Goal: Task Accomplishment & Management: Complete application form

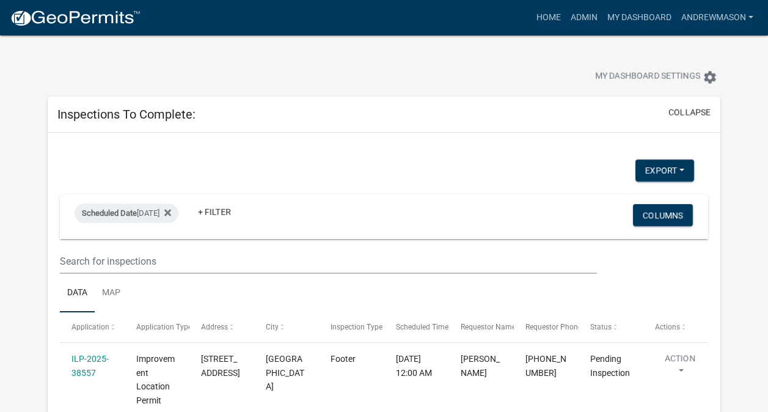
select select "3: 100"
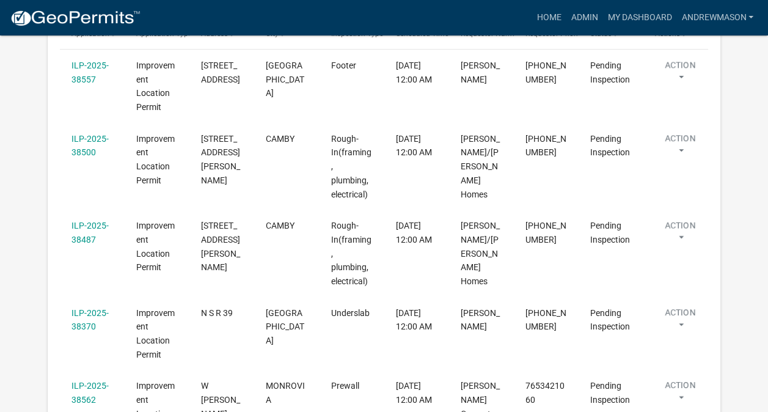
scroll to position [292, 0]
click at [88, 222] on link "ILP-2025-38487" at bounding box center [89, 234] width 37 height 24
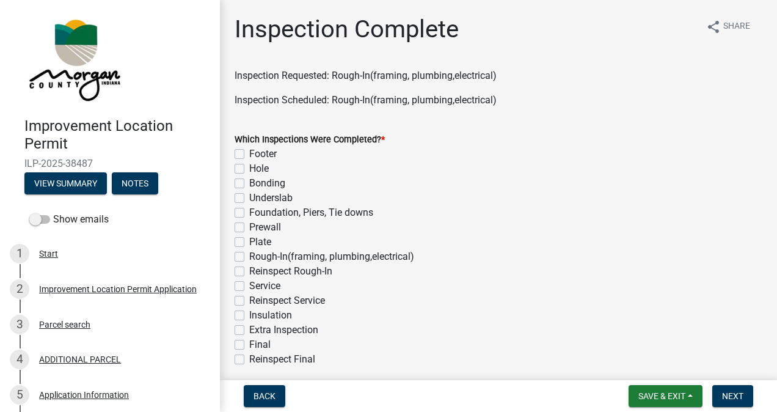
click at [249, 242] on label "Plate" at bounding box center [260, 241] width 22 height 15
click at [249, 242] on input "Plate" at bounding box center [253, 238] width 8 height 8
checkbox input "true"
checkbox input "false"
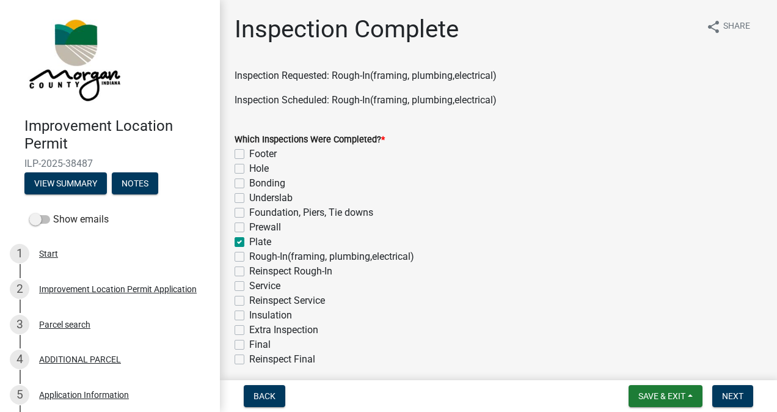
checkbox input "false"
checkbox input "true"
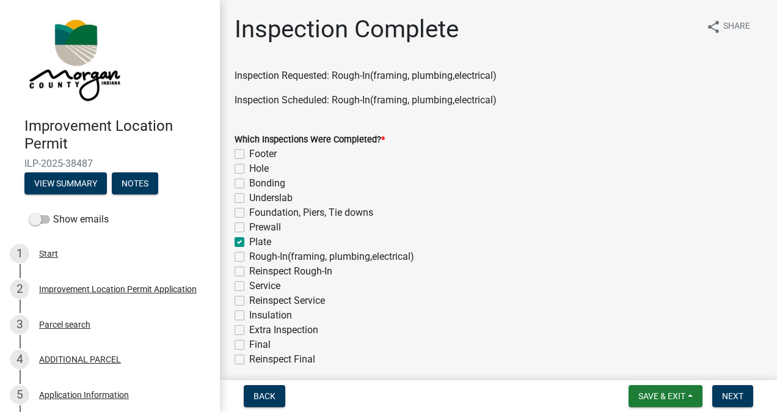
checkbox input "false"
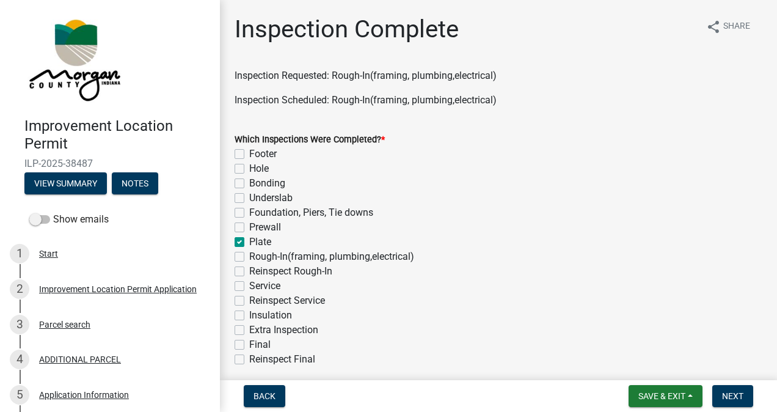
checkbox input "false"
click at [249, 254] on label "Rough-In(framing, plumbing,electrical)" at bounding box center [331, 256] width 165 height 15
click at [249, 254] on input "Rough-In(framing, plumbing,electrical)" at bounding box center [253, 253] width 8 height 8
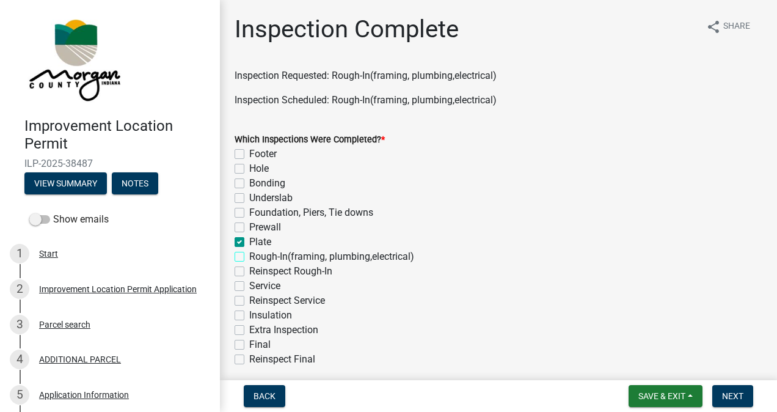
checkbox input "true"
checkbox input "false"
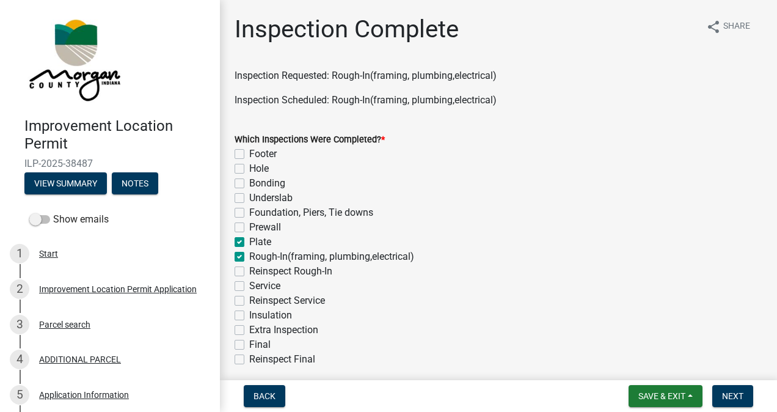
checkbox input "false"
checkbox input "true"
checkbox input "false"
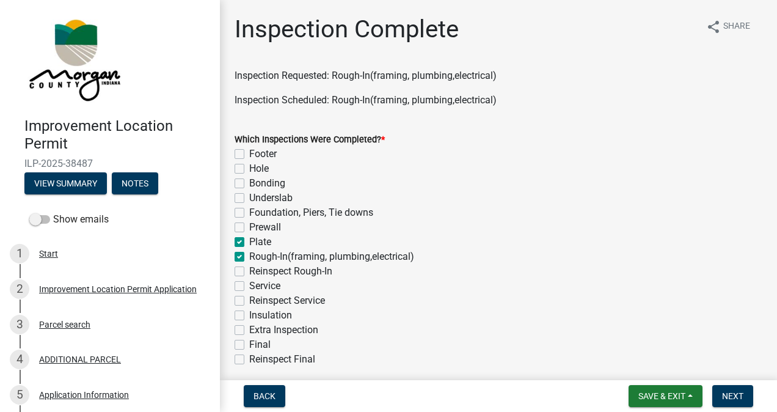
checkbox input "false"
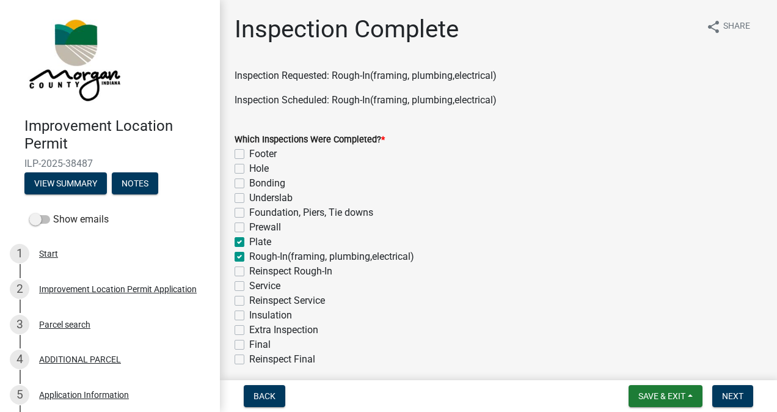
checkbox input "false"
click at [249, 286] on label "Service" at bounding box center [264, 285] width 31 height 15
click at [249, 286] on input "Service" at bounding box center [253, 282] width 8 height 8
checkbox input "true"
checkbox input "false"
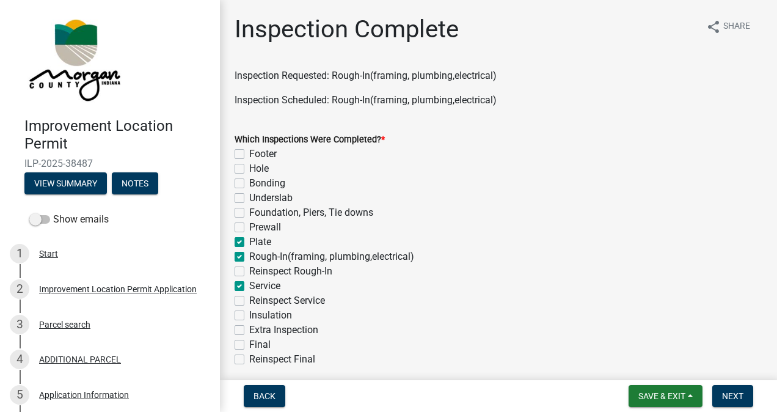
checkbox input "false"
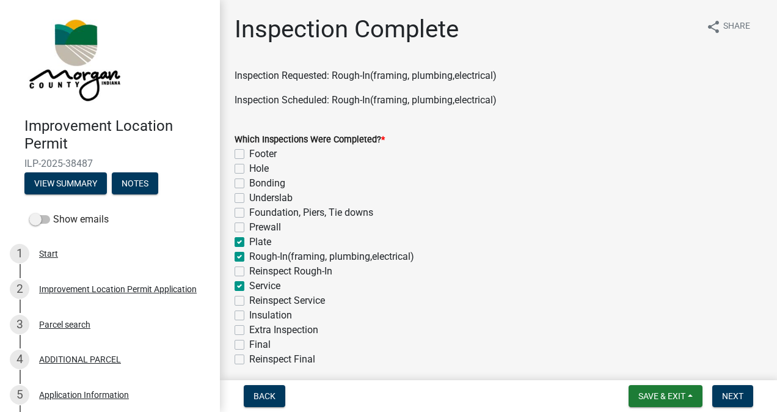
checkbox input "true"
checkbox input "false"
checkbox input "true"
checkbox input "false"
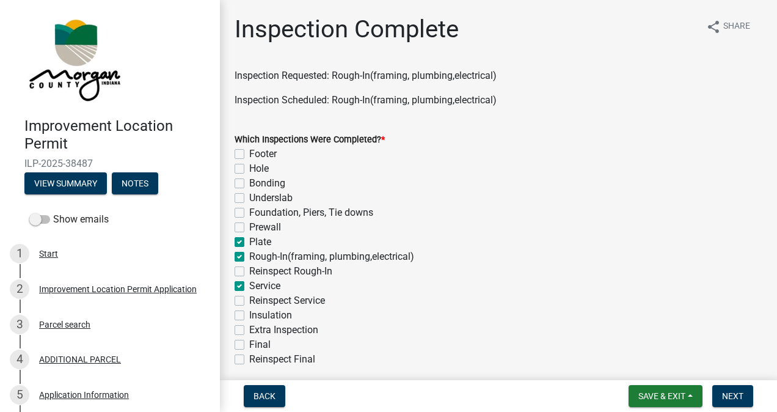
checkbox input "false"
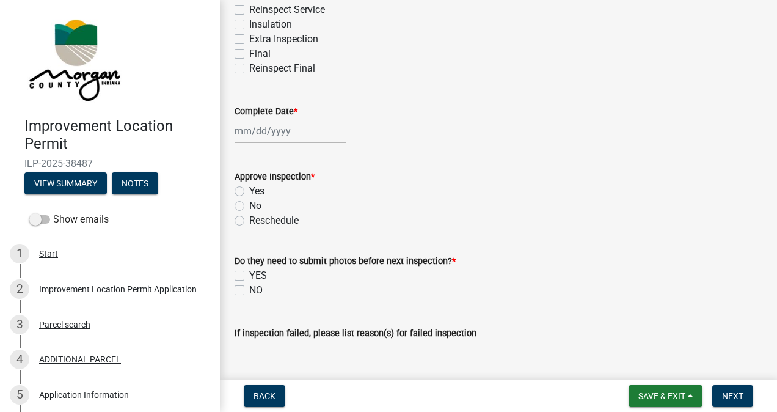
scroll to position [291, 0]
click at [279, 129] on div at bounding box center [290, 130] width 112 height 25
select select "9"
select select "2025"
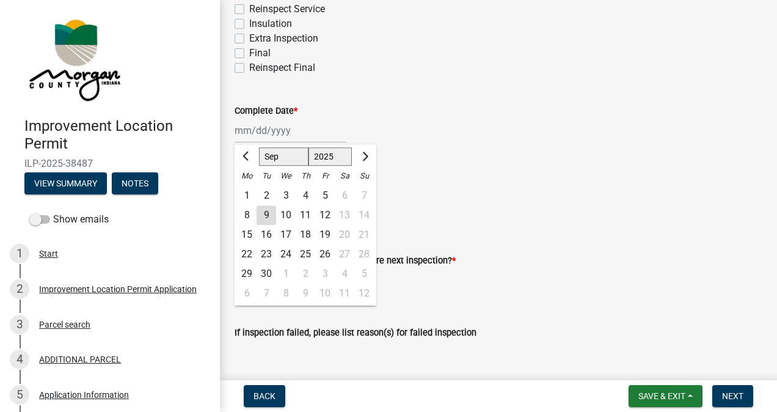
click at [266, 214] on div "9" at bounding box center [266, 215] width 20 height 20
type input "[DATE]"
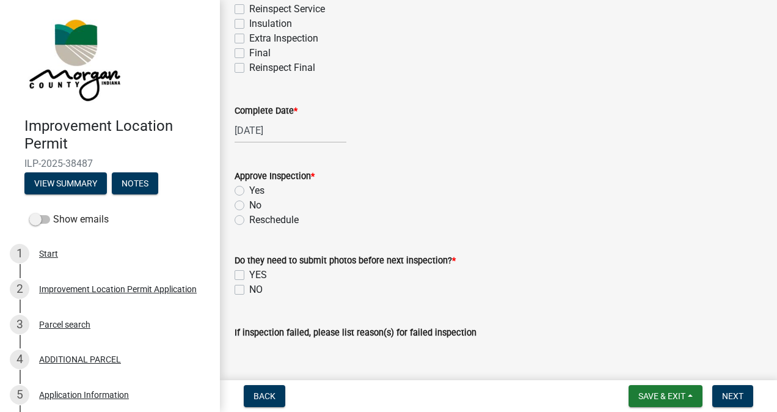
click at [249, 190] on label "Yes" at bounding box center [256, 190] width 15 height 15
click at [249, 190] on input "Yes" at bounding box center [253, 187] width 8 height 8
radio input "true"
click at [249, 288] on label "NO" at bounding box center [255, 289] width 13 height 15
click at [249, 288] on input "NO" at bounding box center [253, 286] width 8 height 8
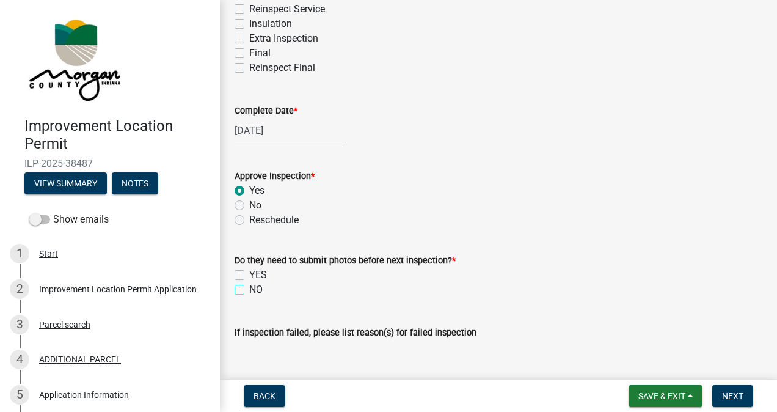
checkbox input "true"
checkbox input "false"
checkbox input "true"
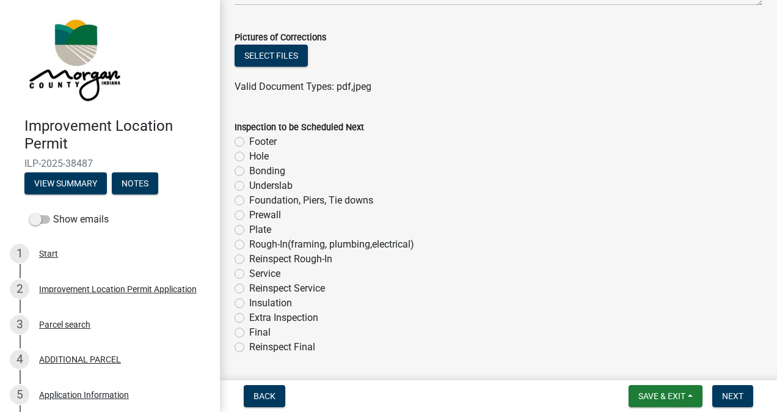
scroll to position [713, 0]
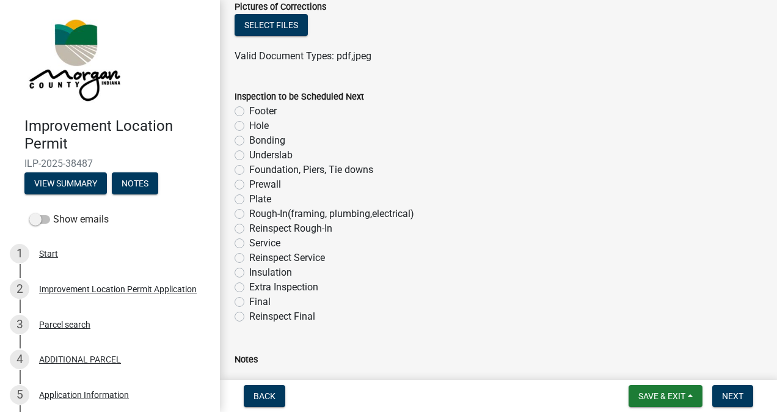
click at [249, 301] on label "Final" at bounding box center [259, 301] width 21 height 15
click at [249, 301] on input "Final" at bounding box center [253, 298] width 8 height 8
radio input "true"
click at [722, 392] on span "Next" at bounding box center [732, 396] width 21 height 10
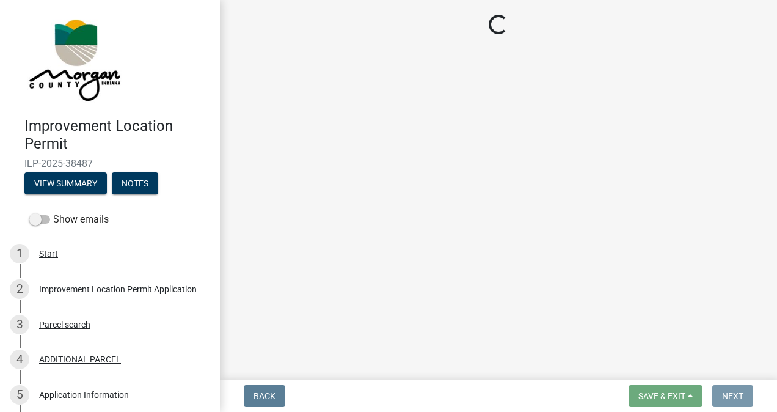
scroll to position [0, 0]
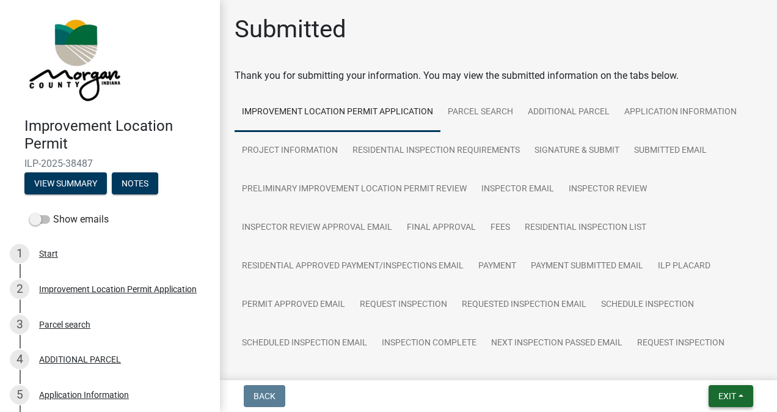
click at [718, 398] on span "Exit" at bounding box center [727, 396] width 18 height 10
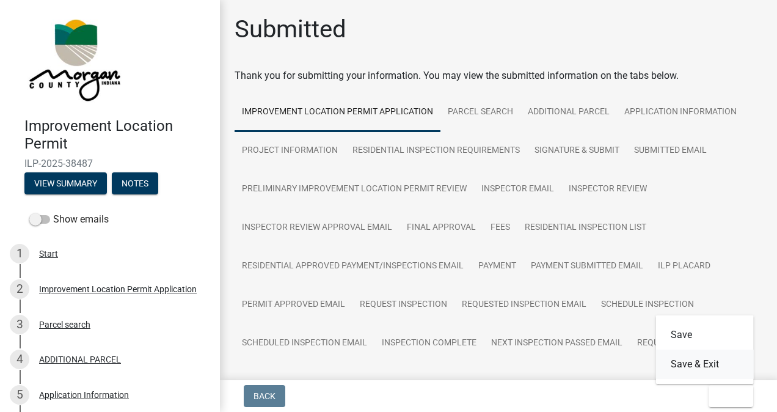
click at [697, 366] on button "Save & Exit" at bounding box center [705, 363] width 98 height 29
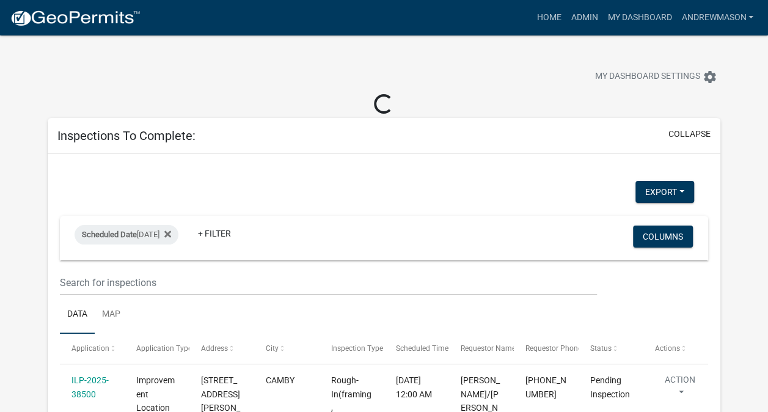
select select "3: 100"
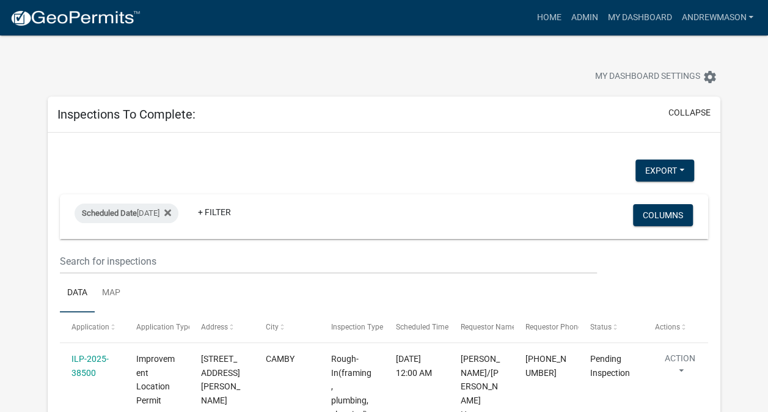
click at [98, 360] on link "ILP-2025-38500" at bounding box center [89, 366] width 37 height 24
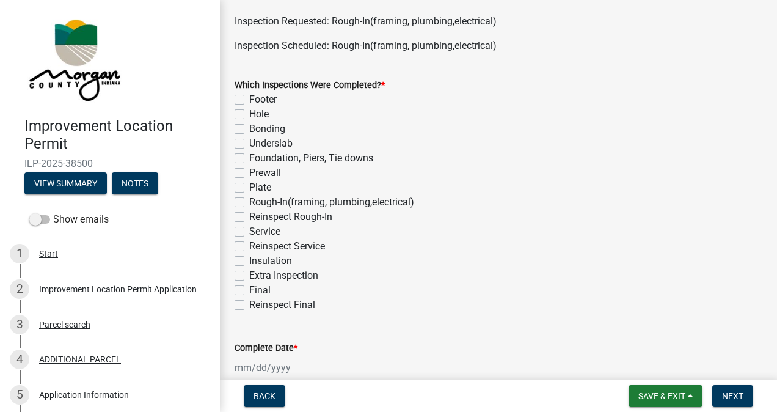
scroll to position [56, 0]
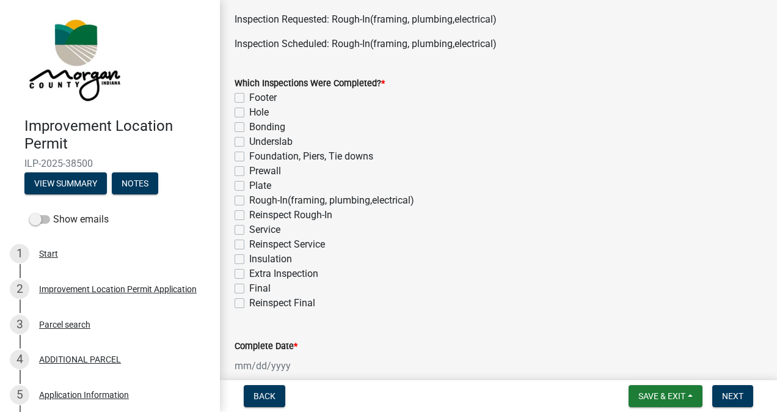
click at [249, 189] on label "Plate" at bounding box center [260, 185] width 22 height 15
click at [249, 186] on input "Plate" at bounding box center [253, 182] width 8 height 8
checkbox input "true"
checkbox input "false"
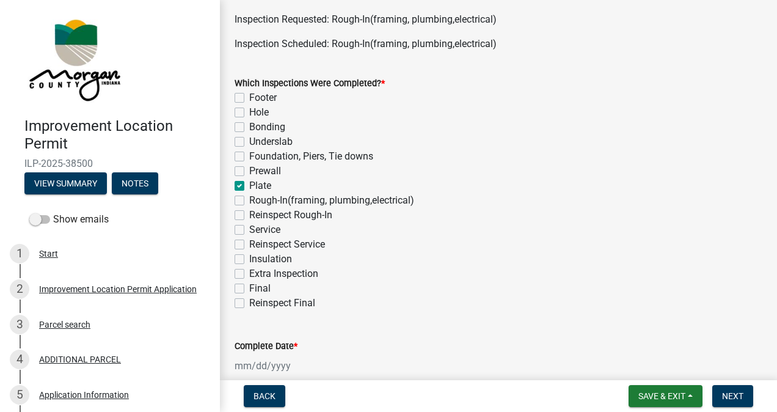
checkbox input "false"
checkbox input "true"
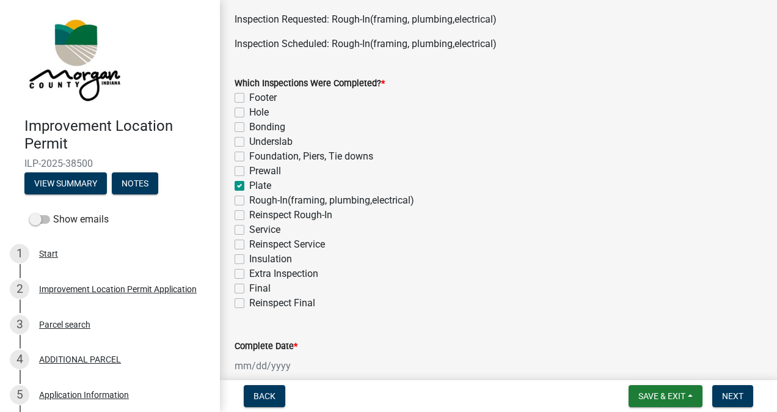
checkbox input "false"
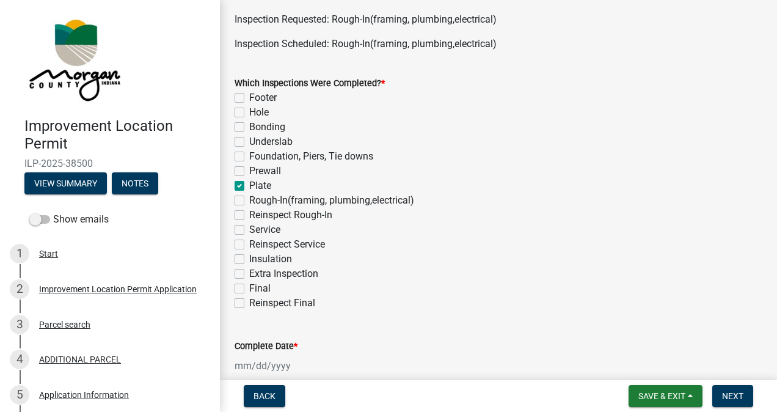
checkbox input "false"
click at [249, 200] on label "Rough-In(framing, plumbing,electrical)" at bounding box center [331, 200] width 165 height 15
click at [249, 200] on input "Rough-In(framing, plumbing,electrical)" at bounding box center [253, 197] width 8 height 8
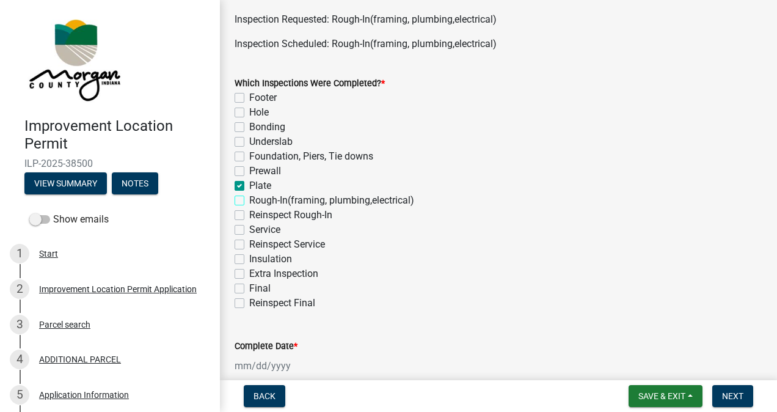
checkbox input "true"
checkbox input "false"
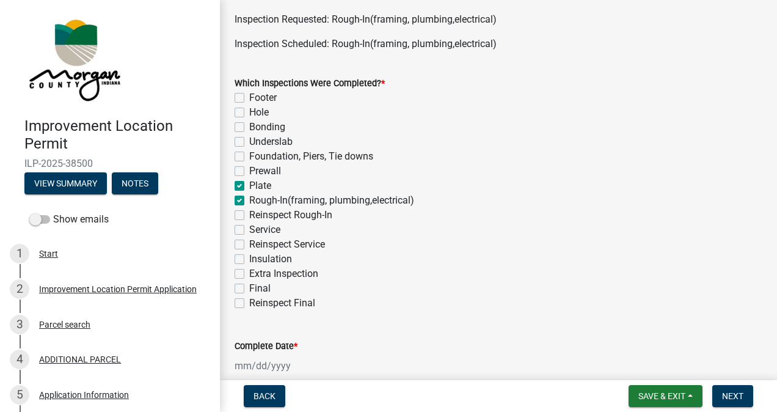
checkbox input "false"
checkbox input "true"
checkbox input "false"
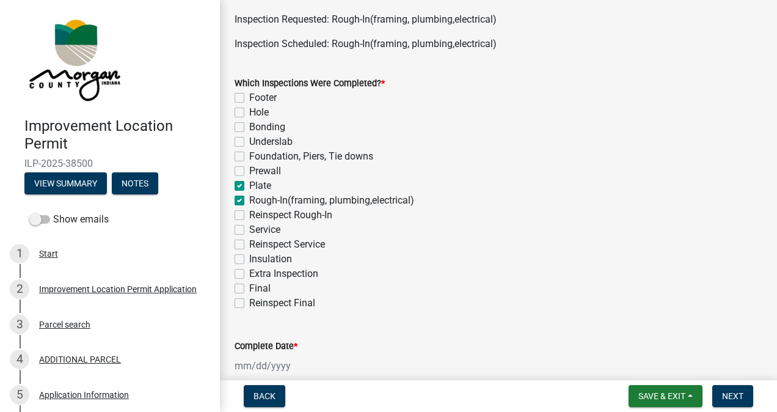
checkbox input "false"
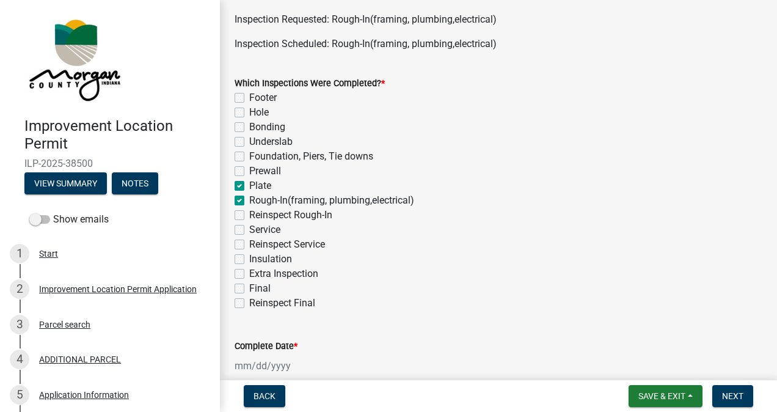
checkbox input "false"
click at [249, 230] on label "Service" at bounding box center [264, 229] width 31 height 15
click at [249, 230] on input "Service" at bounding box center [253, 226] width 8 height 8
checkbox input "true"
checkbox input "false"
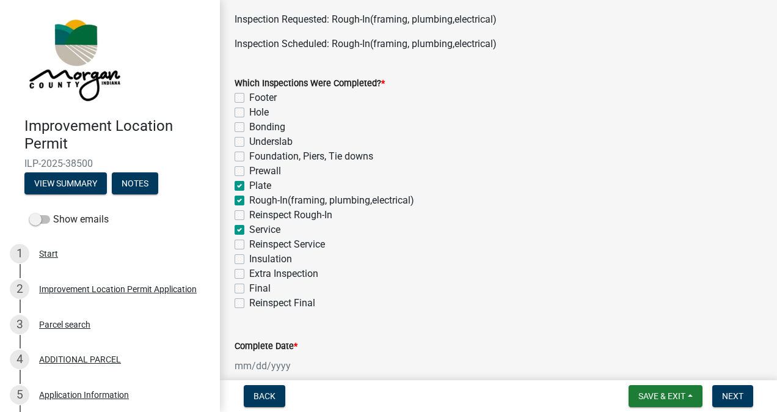
checkbox input "false"
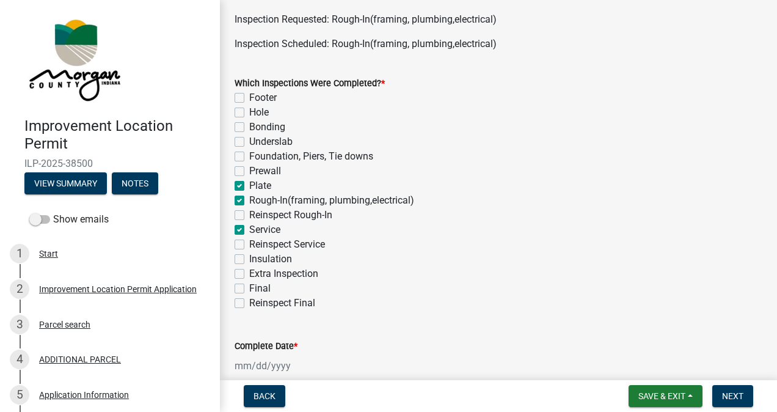
checkbox input "true"
checkbox input "false"
checkbox input "true"
checkbox input "false"
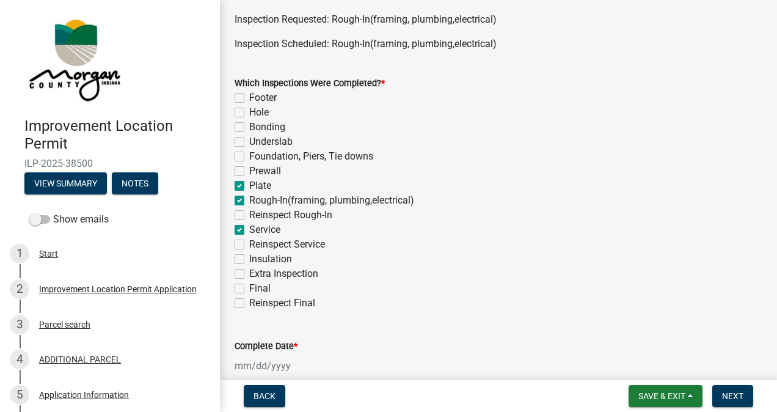
checkbox input "false"
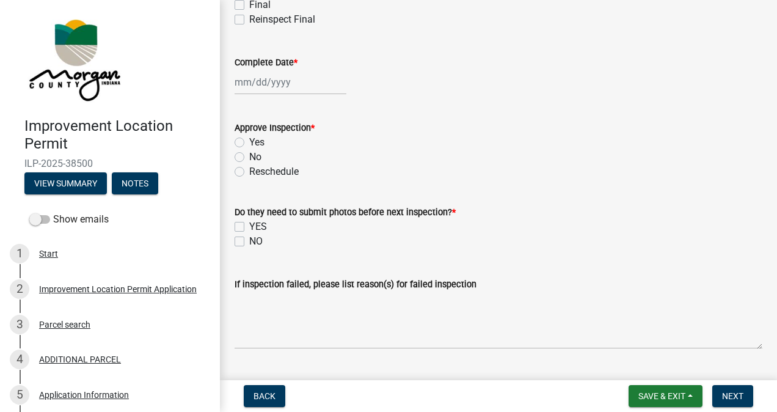
scroll to position [340, 0]
click at [285, 78] on div at bounding box center [290, 81] width 112 height 25
select select "9"
select select "2025"
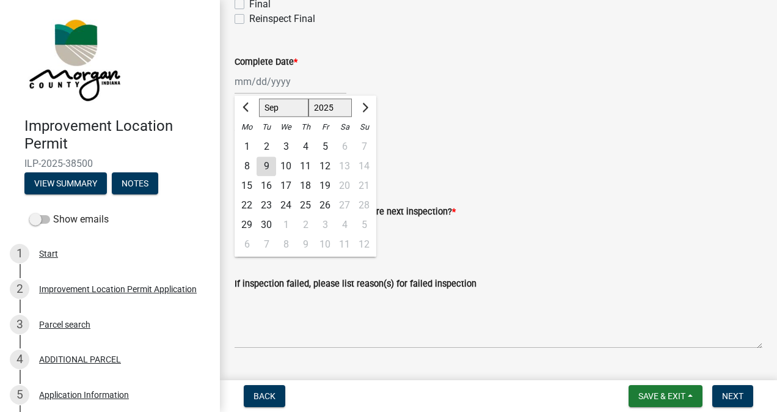
click at [276, 179] on div "17" at bounding box center [286, 186] width 20 height 20
type input "[DATE]"
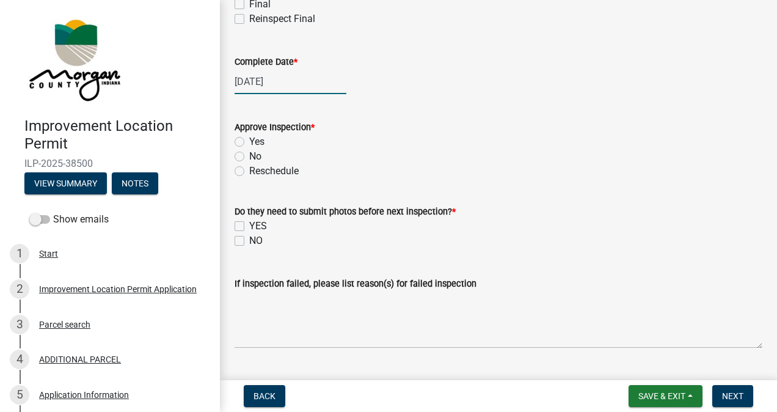
click at [283, 87] on div "[DATE]" at bounding box center [290, 81] width 112 height 25
select select "9"
select select "2025"
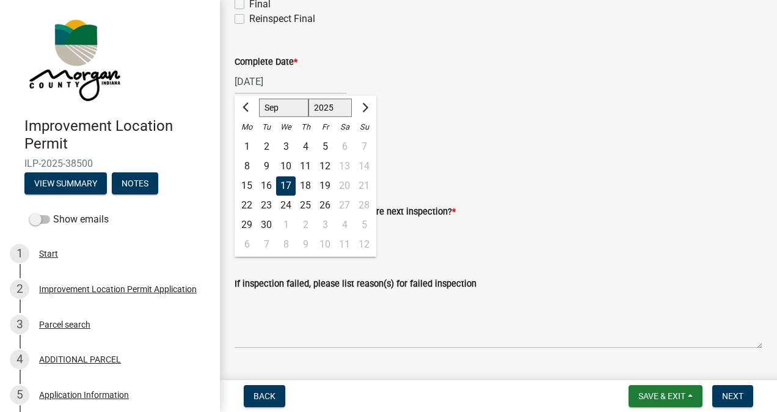
click at [266, 165] on div "9" at bounding box center [266, 166] width 20 height 20
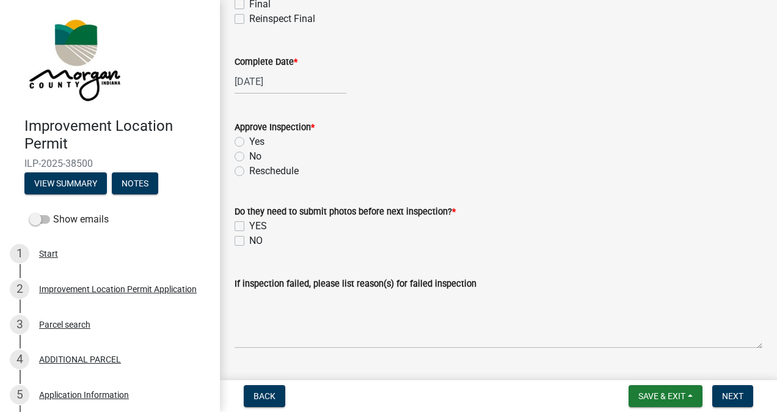
type input "[DATE]"
click at [249, 141] on label "Yes" at bounding box center [256, 141] width 15 height 15
click at [249, 141] on input "Yes" at bounding box center [253, 138] width 8 height 8
radio input "true"
click at [249, 240] on label "NO" at bounding box center [255, 240] width 13 height 15
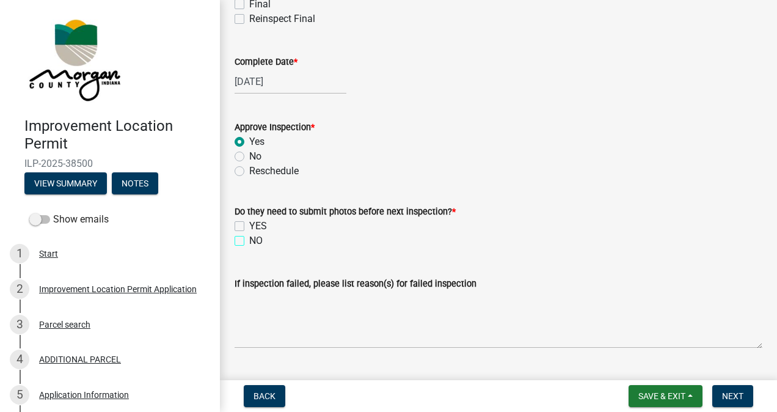
click at [249, 240] on input "NO" at bounding box center [253, 237] width 8 height 8
checkbox input "true"
checkbox input "false"
checkbox input "true"
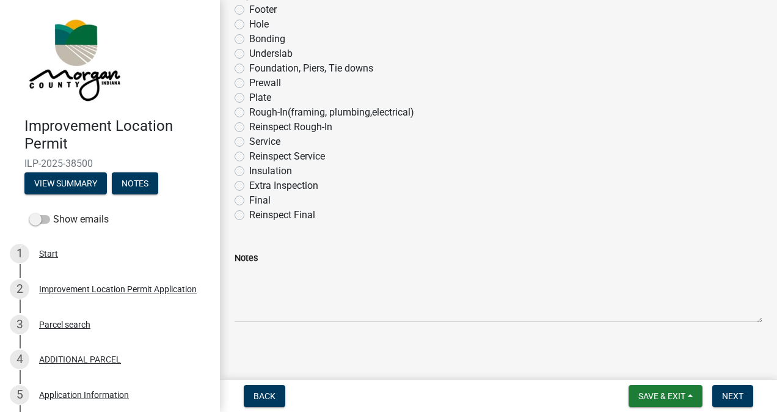
scroll to position [817, 0]
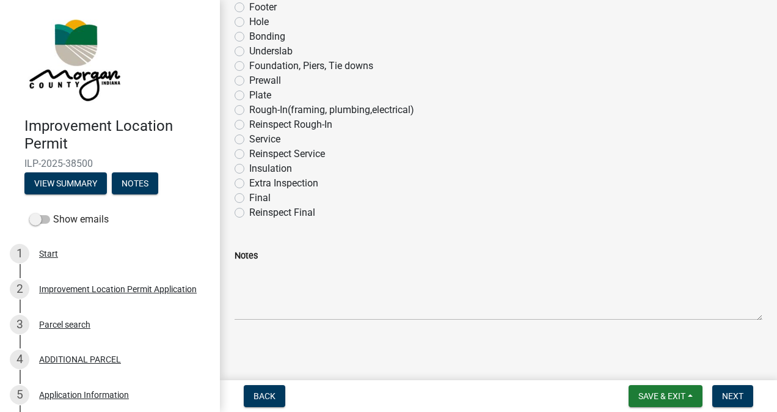
click at [249, 197] on label "Final" at bounding box center [259, 198] width 21 height 15
click at [249, 197] on input "Final" at bounding box center [253, 195] width 8 height 8
radio input "true"
click at [723, 394] on span "Next" at bounding box center [732, 396] width 21 height 10
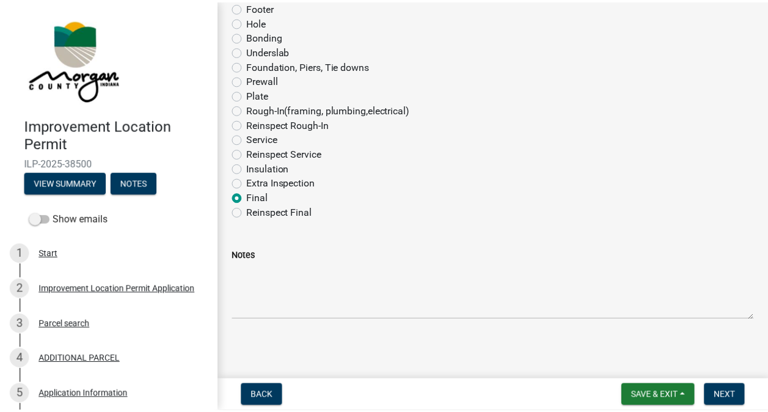
scroll to position [0, 0]
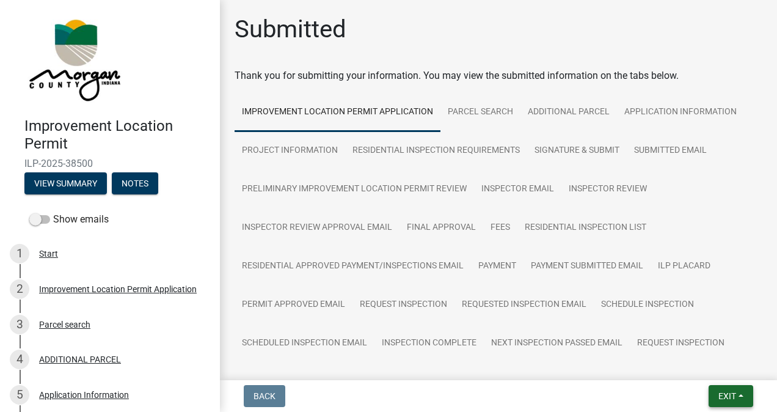
click at [718, 393] on span "Exit" at bounding box center [727, 396] width 18 height 10
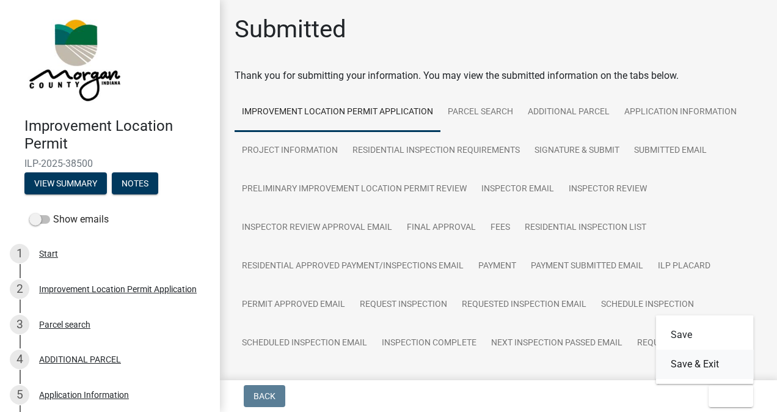
click at [700, 368] on button "Save & Exit" at bounding box center [705, 363] width 98 height 29
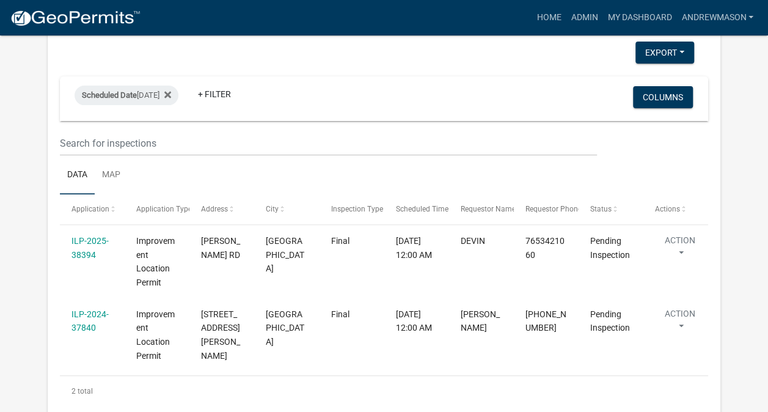
scroll to position [211, 0]
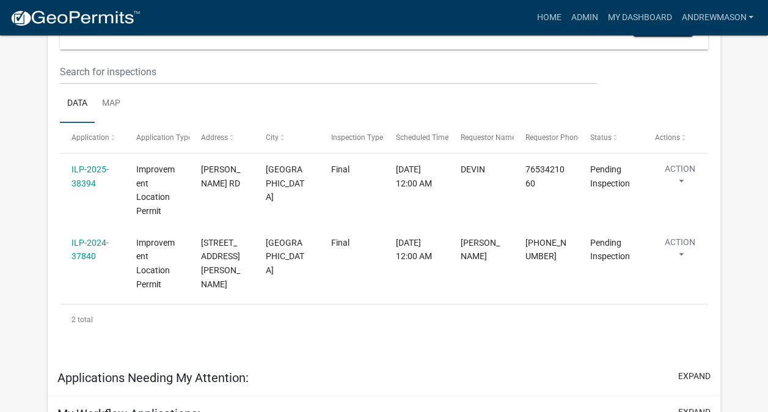
click at [90, 170] on link "ILP-2025-38394" at bounding box center [89, 176] width 37 height 24
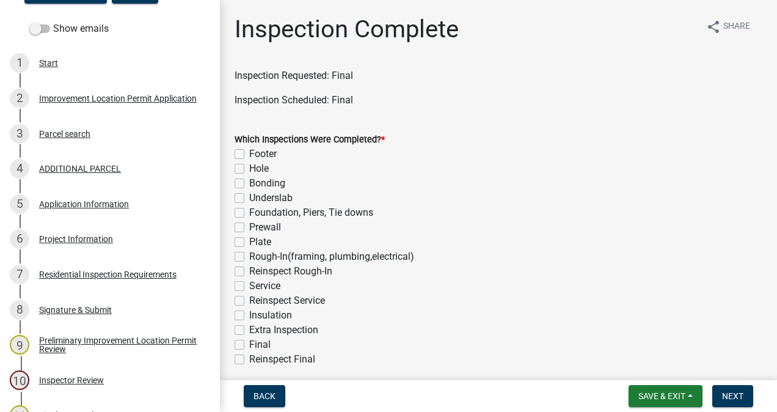
scroll to position [192, 0]
click at [76, 240] on div "Project Information" at bounding box center [76, 237] width 74 height 9
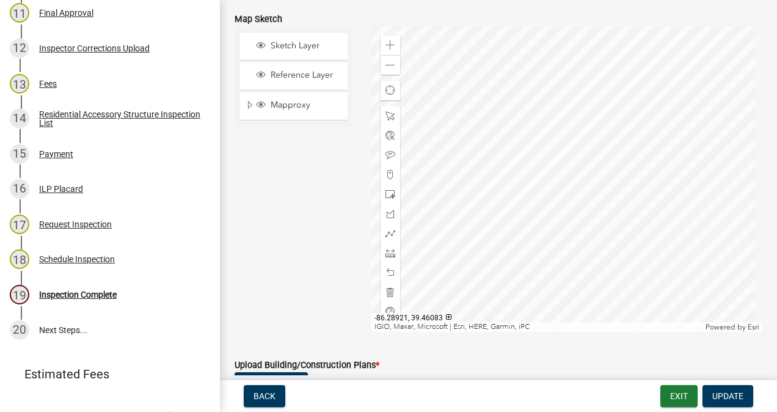
scroll to position [641, 0]
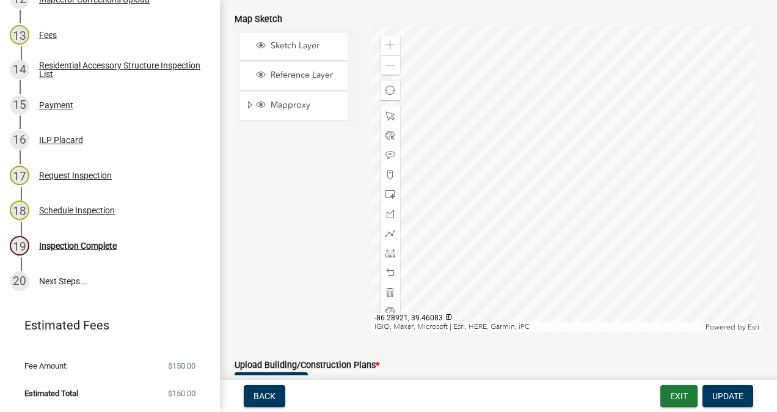
click at [89, 243] on div "Inspection Complete" at bounding box center [78, 245] width 78 height 9
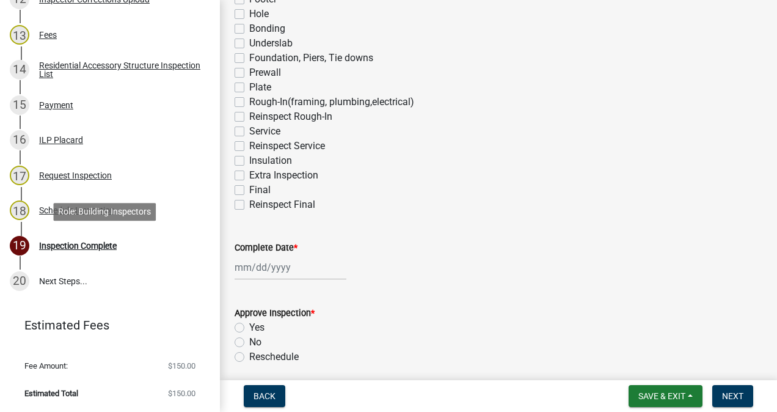
scroll to position [155, 0]
click at [249, 190] on label "Final" at bounding box center [259, 189] width 21 height 15
click at [249, 190] on input "Final" at bounding box center [253, 186] width 8 height 8
checkbox input "true"
checkbox input "false"
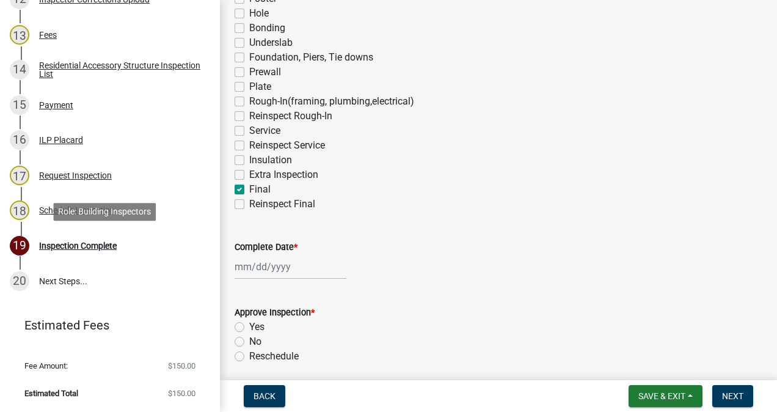
checkbox input "false"
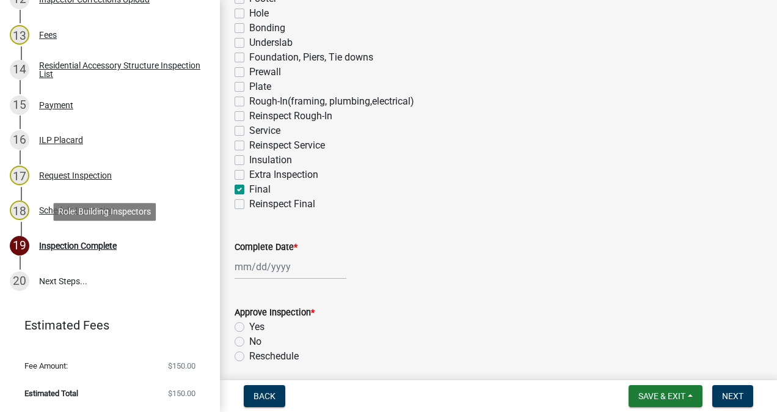
checkbox input "false"
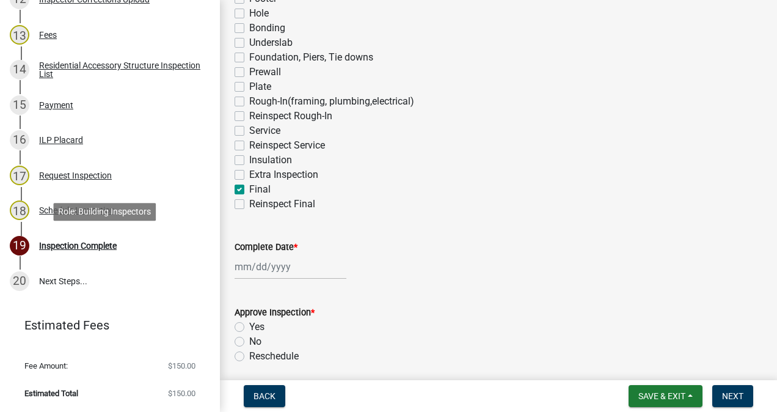
checkbox input "false"
checkbox input "true"
checkbox input "false"
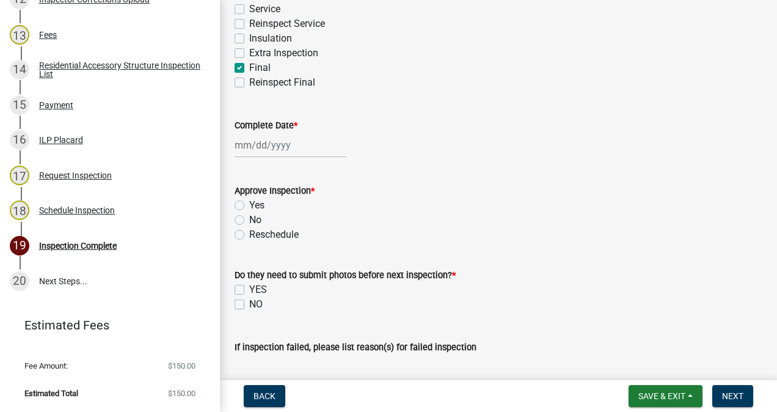
scroll to position [303, 0]
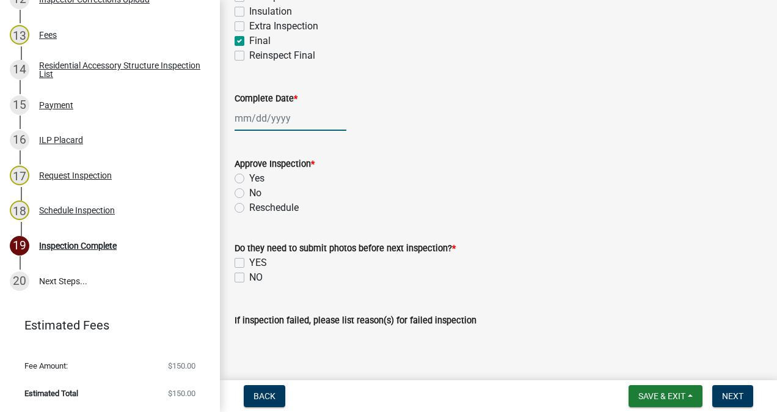
click at [275, 122] on div at bounding box center [290, 118] width 112 height 25
select select "9"
select select "2025"
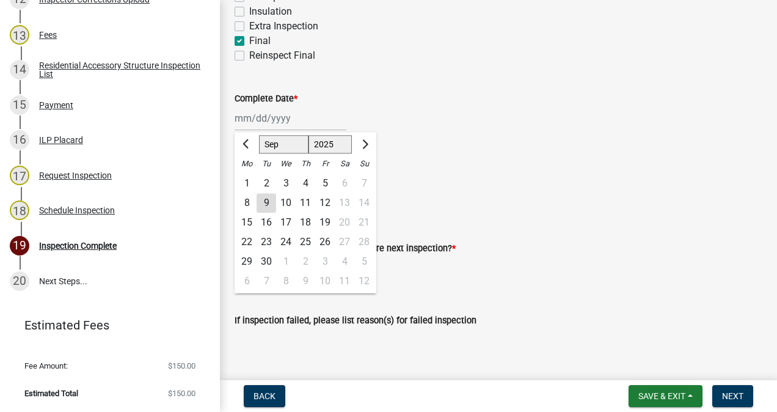
click at [266, 202] on div "9" at bounding box center [266, 203] width 20 height 20
type input "[DATE]"
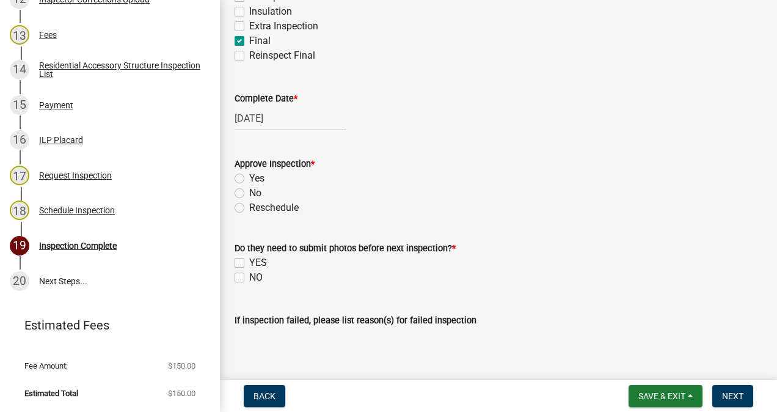
click at [249, 192] on label "No" at bounding box center [255, 193] width 12 height 15
click at [249, 192] on input "No" at bounding box center [253, 190] width 8 height 8
radio input "true"
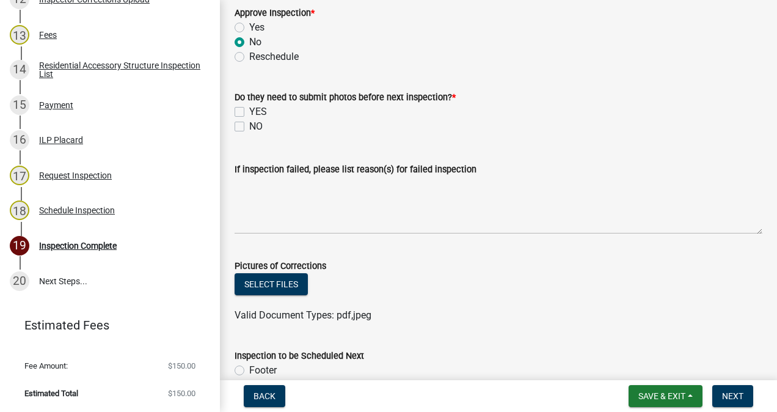
scroll to position [459, 0]
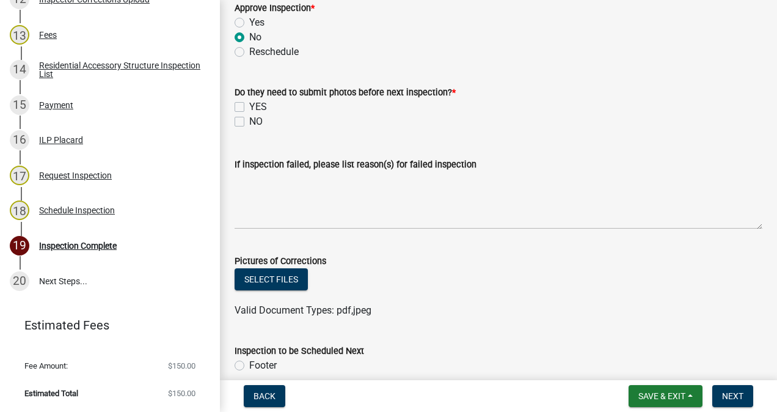
click at [249, 121] on label "NO" at bounding box center [255, 121] width 13 height 15
click at [249, 121] on input "NO" at bounding box center [253, 118] width 8 height 8
checkbox input "true"
checkbox input "false"
checkbox input "true"
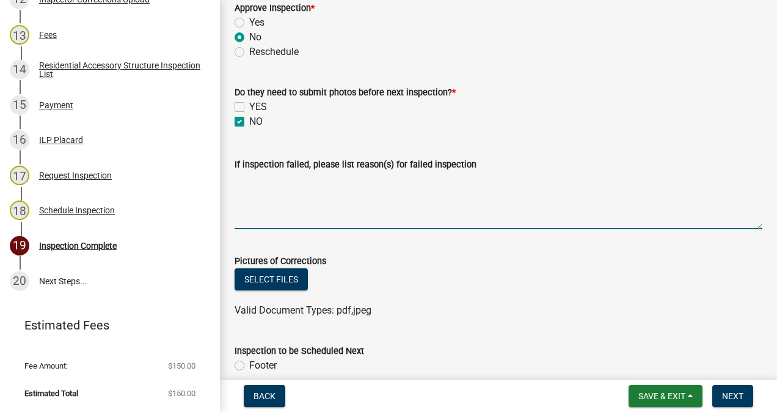
click at [322, 197] on textarea "If inspection failed, please list reason(s) for failed inspection" at bounding box center [498, 200] width 528 height 57
type textarea "i"
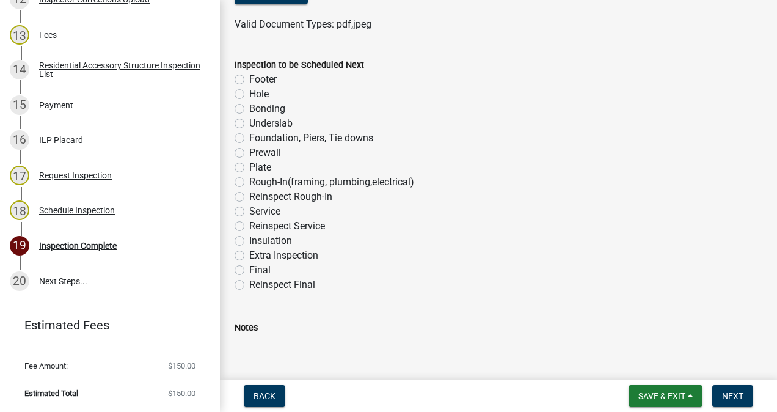
scroll to position [746, 0]
type textarea "Outlets are not GFCI protected."
click at [249, 286] on label "Reinspect Final" at bounding box center [282, 284] width 66 height 15
click at [249, 285] on input "Reinspect Final" at bounding box center [253, 281] width 8 height 8
radio input "true"
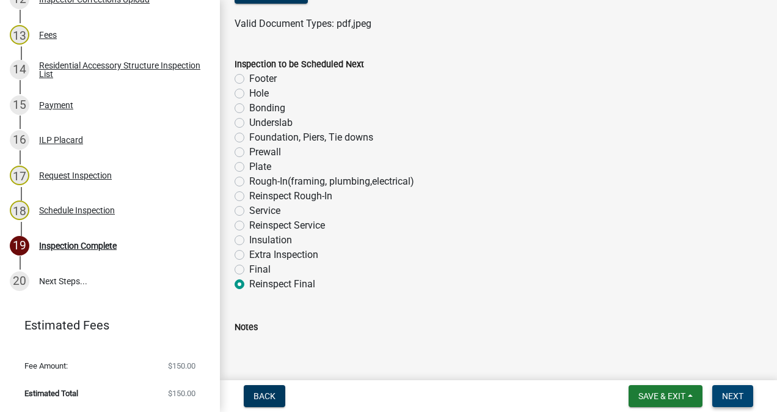
click at [725, 395] on span "Next" at bounding box center [732, 396] width 21 height 10
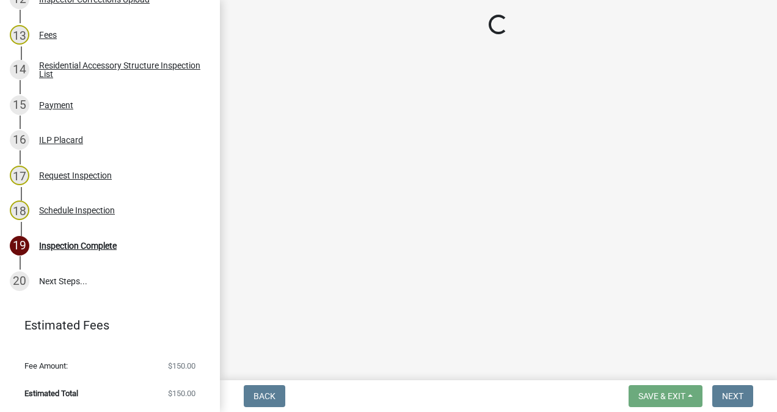
scroll to position [711, 0]
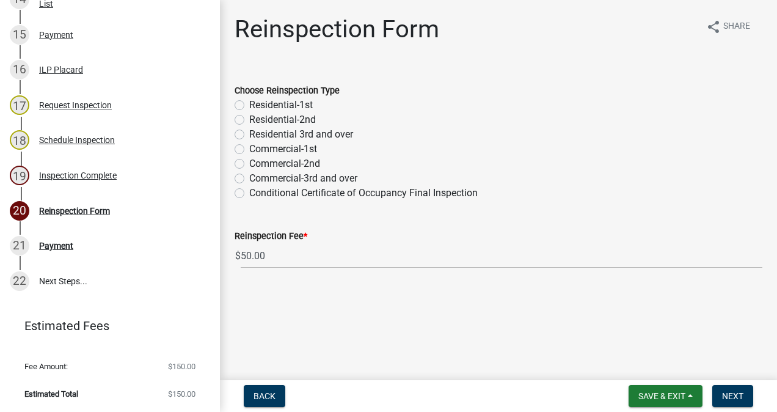
click at [249, 105] on label "Residential-1st" at bounding box center [281, 105] width 64 height 15
click at [249, 105] on input "Residential-1st" at bounding box center [253, 102] width 8 height 8
radio input "true"
click at [730, 392] on span "Next" at bounding box center [732, 396] width 21 height 10
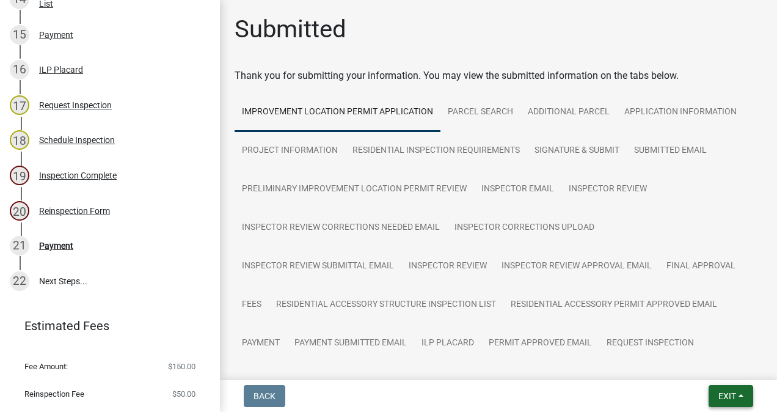
click at [730, 401] on span "Exit" at bounding box center [727, 396] width 18 height 10
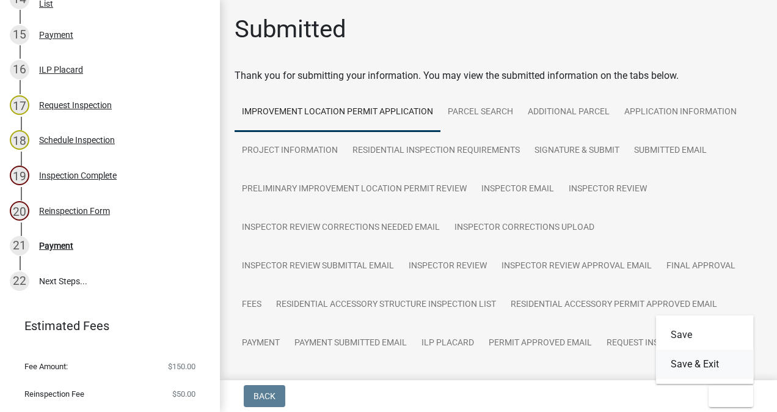
click at [706, 363] on button "Save & Exit" at bounding box center [705, 363] width 98 height 29
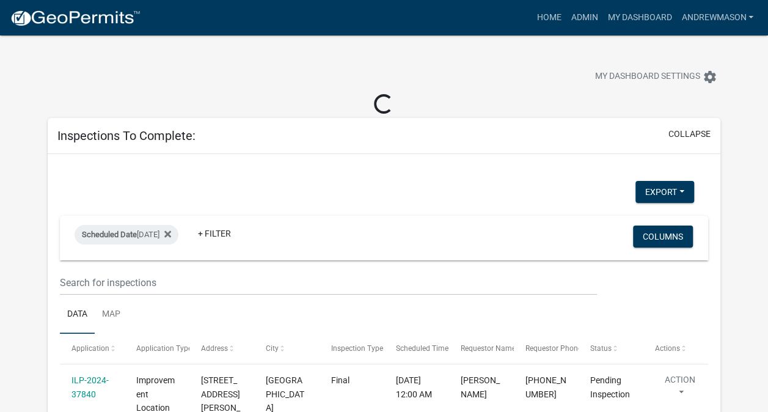
click at [92, 390] on link "ILP-2024-37840" at bounding box center [89, 387] width 37 height 24
